Goal: Task Accomplishment & Management: Manage account settings

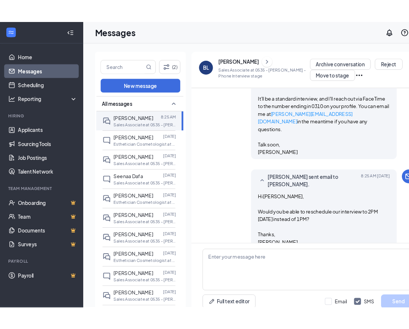
scroll to position [784, 0]
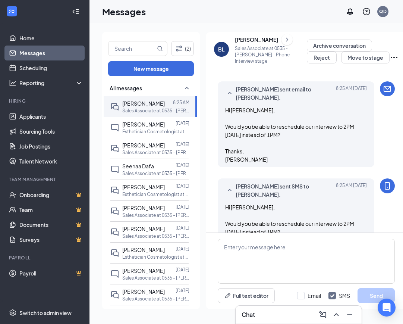
click at [267, 23] on div "(2) New message All messages [PERSON_NAME] 8:25 AM Sales Associate at 0535 - [P…" at bounding box center [254, 173] width 330 height 301
click at [253, 42] on div "[PERSON_NAME]" at bounding box center [256, 39] width 43 height 7
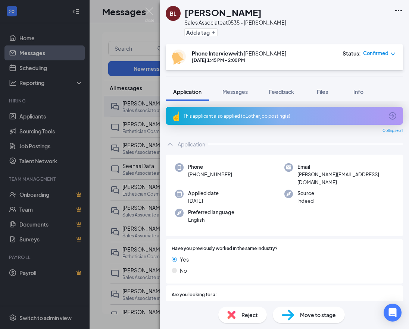
click at [320, 177] on span "[PERSON_NAME][EMAIL_ADDRESS][DOMAIN_NAME]" at bounding box center [345, 178] width 96 height 15
drag, startPoint x: 361, startPoint y: 173, endPoint x: 293, endPoint y: 175, distance: 67.9
click at [293, 175] on div "Email [PERSON_NAME][EMAIL_ADDRESS][DOMAIN_NAME]" at bounding box center [338, 174] width 109 height 23
copy span "[PERSON_NAME][EMAIL_ADDRESS][DOMAIN_NAME]"
drag, startPoint x: 150, startPoint y: 10, endPoint x: 125, endPoint y: 0, distance: 26.6
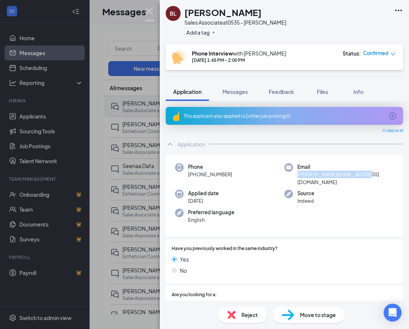
click at [150, 10] on img at bounding box center [149, 14] width 9 height 15
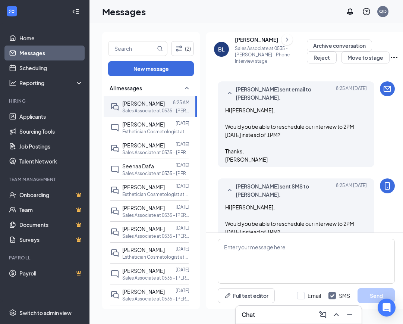
click at [239, 40] on div "[PERSON_NAME]" at bounding box center [256, 39] width 43 height 7
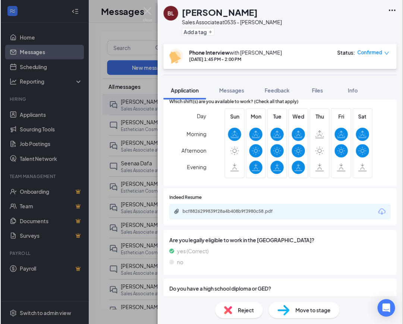
scroll to position [186, 0]
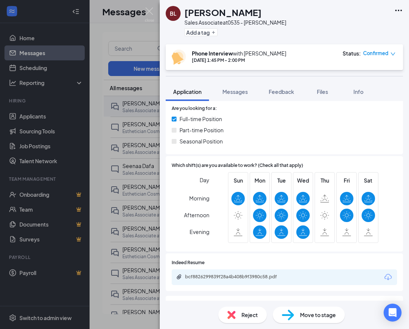
click at [246, 274] on div "bcf8826299839f28a4b408b9f3980c58.pdf" at bounding box center [237, 277] width 104 height 6
click at [148, 10] on img at bounding box center [149, 14] width 9 height 15
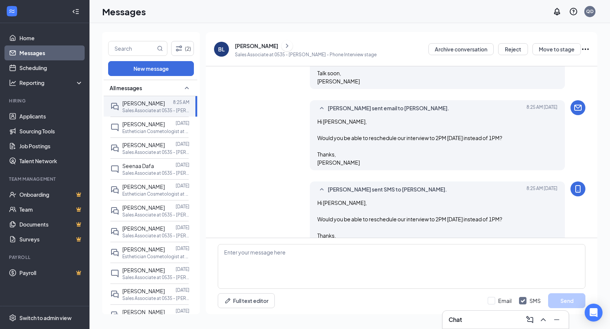
scroll to position [647, 0]
